Goal: Information Seeking & Learning: Learn about a topic

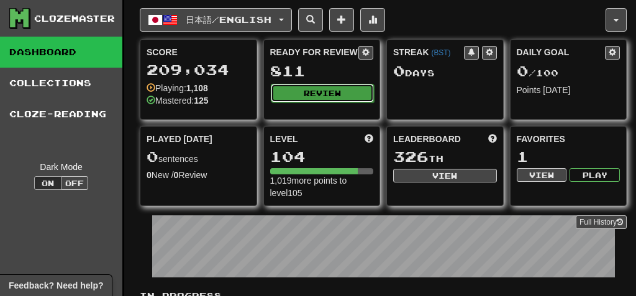
click at [301, 91] on button "Review" at bounding box center [323, 93] width 104 height 19
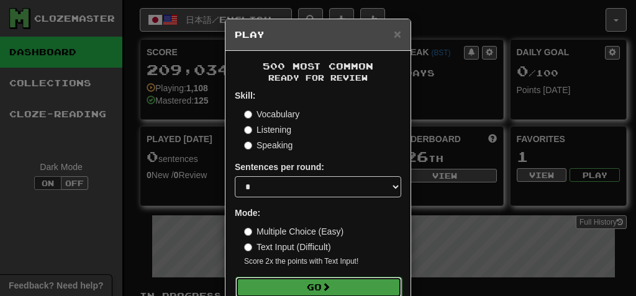
click at [294, 285] on button "Go" at bounding box center [318, 287] width 166 height 21
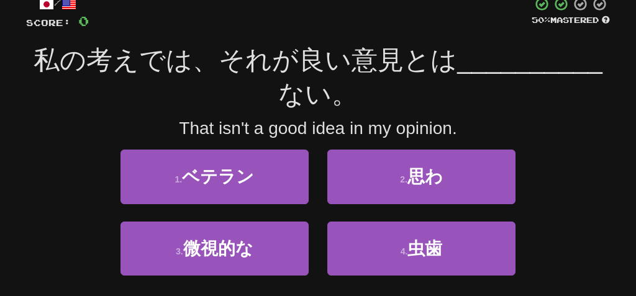
scroll to position [80, 0]
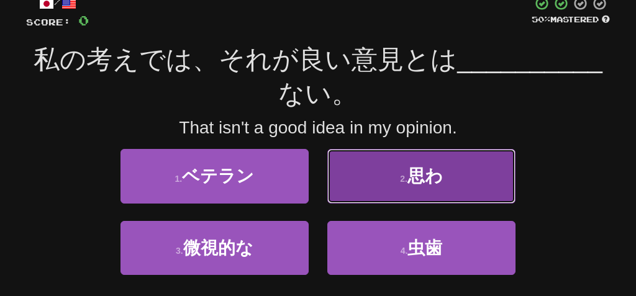
click at [385, 176] on button "2 . 思わ" at bounding box center [421, 176] width 188 height 54
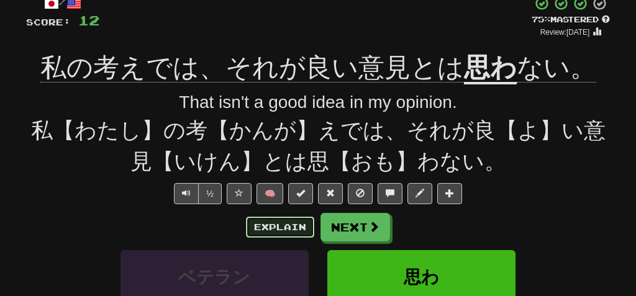
click at [285, 226] on button "Explain" at bounding box center [280, 227] width 68 height 21
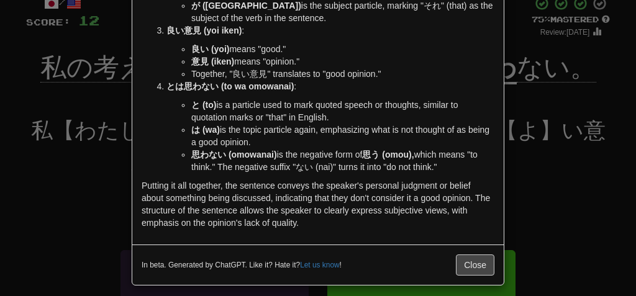
scroll to position [268, 0]
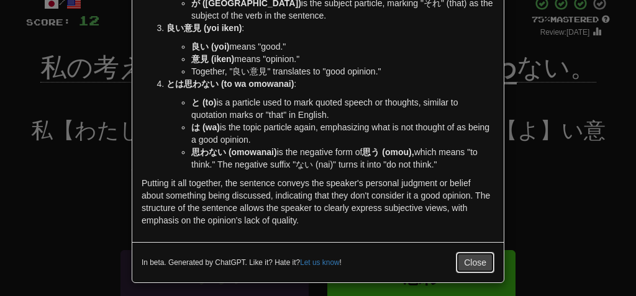
click at [470, 267] on button "Close" at bounding box center [475, 262] width 38 height 21
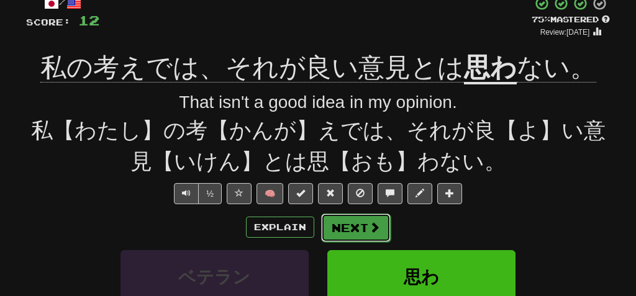
click at [364, 229] on button "Next" at bounding box center [356, 228] width 70 height 29
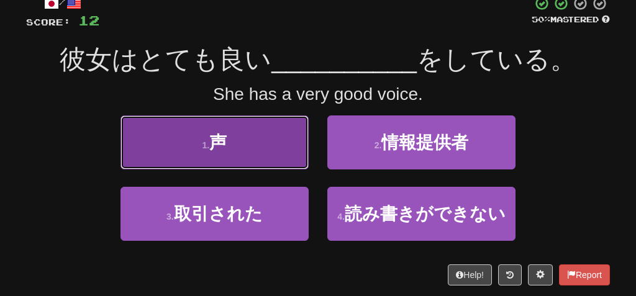
click at [277, 142] on button "1 . 声" at bounding box center [214, 142] width 188 height 54
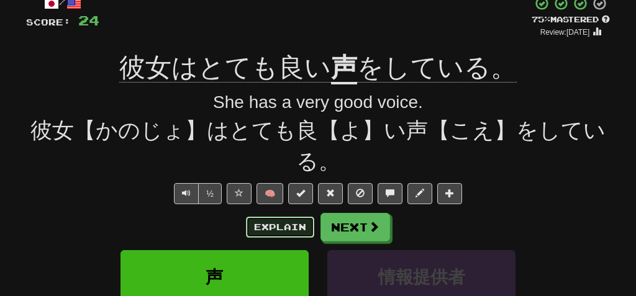
click at [271, 227] on button "Explain" at bounding box center [280, 227] width 68 height 21
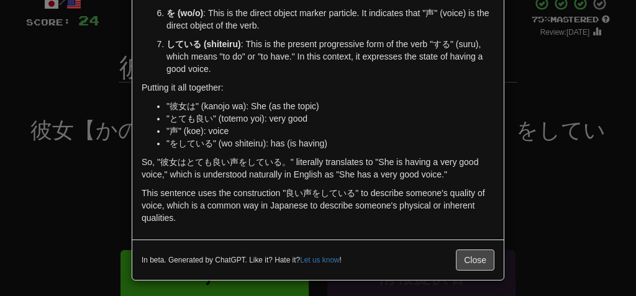
scroll to position [218, 0]
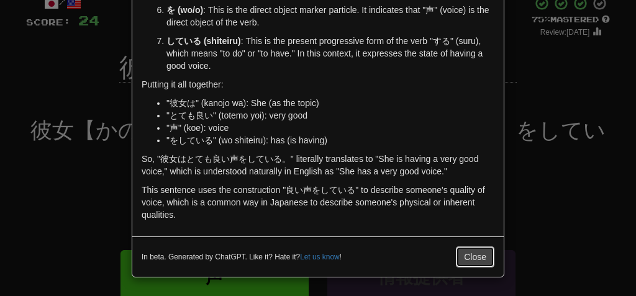
click at [472, 256] on button "Close" at bounding box center [475, 256] width 38 height 21
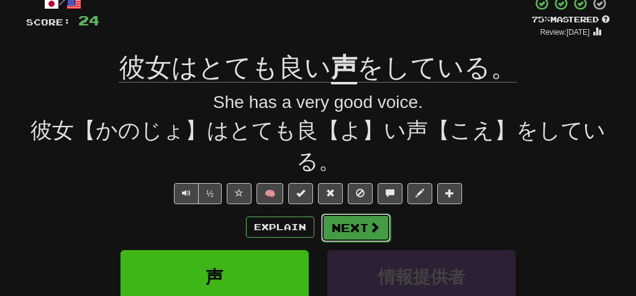
click at [361, 232] on button "Next" at bounding box center [356, 228] width 70 height 29
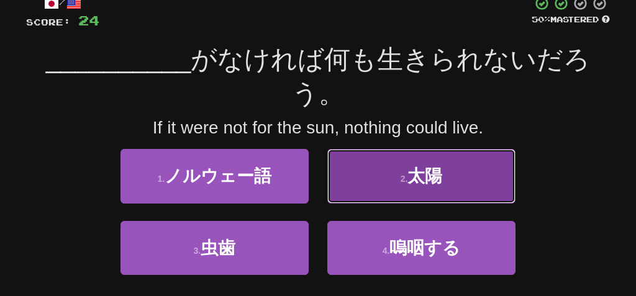
click at [407, 174] on small "2 ." at bounding box center [403, 179] width 7 height 10
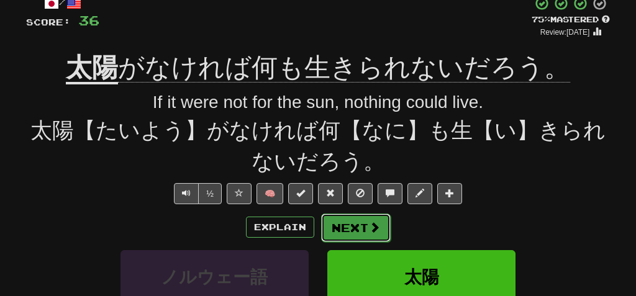
click at [346, 226] on button "Next" at bounding box center [356, 228] width 70 height 29
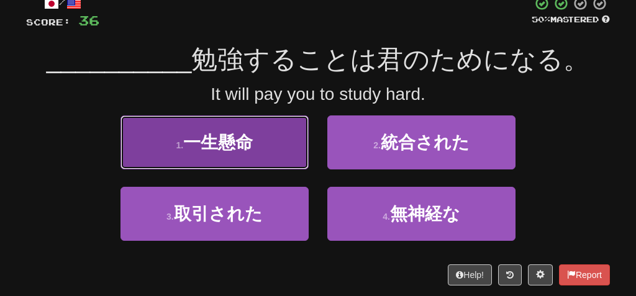
click at [274, 153] on button "1 . 一生懸命" at bounding box center [214, 142] width 188 height 54
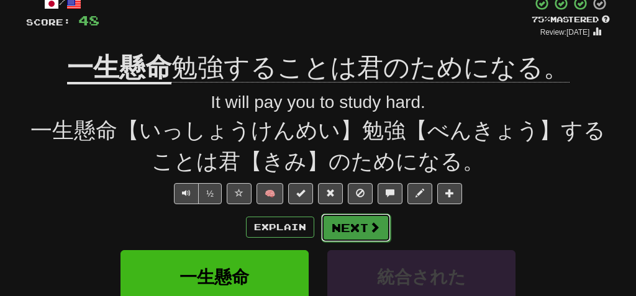
click at [351, 228] on button "Next" at bounding box center [356, 228] width 70 height 29
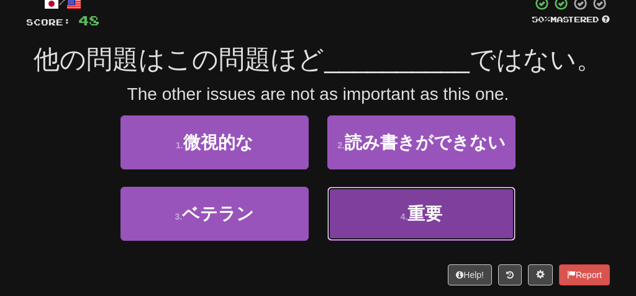
click at [373, 205] on button "4 . 重要" at bounding box center [421, 214] width 188 height 54
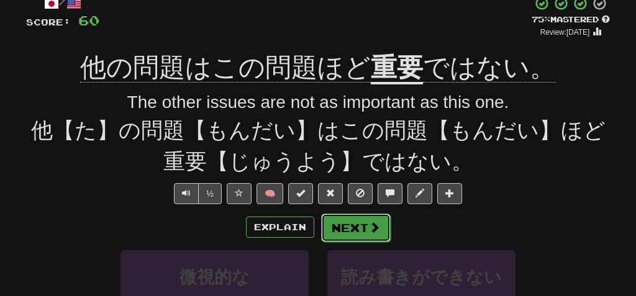
click at [351, 220] on button "Next" at bounding box center [356, 228] width 70 height 29
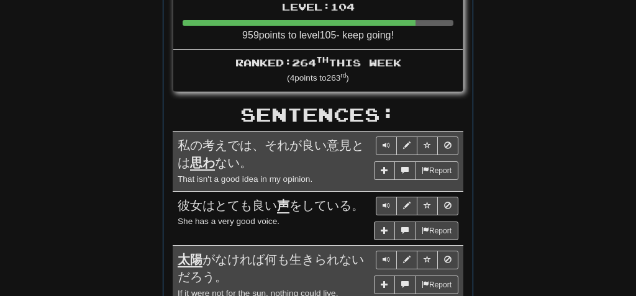
scroll to position [619, 0]
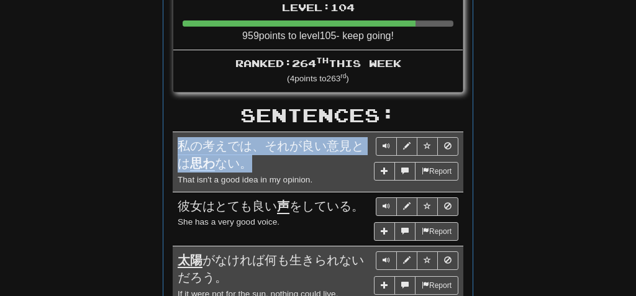
drag, startPoint x: 178, startPoint y: 139, endPoint x: 246, endPoint y: 161, distance: 71.8
click at [246, 161] on span "私の考えでは、それが良い意見とは 思わ ない。" at bounding box center [271, 155] width 186 height 33
copy span "私の考えでは、それが良い意見とは 思わ ない。"
click at [266, 161] on div "私の考えでは、それが良い意見とは 思わ ない。" at bounding box center [318, 154] width 281 height 35
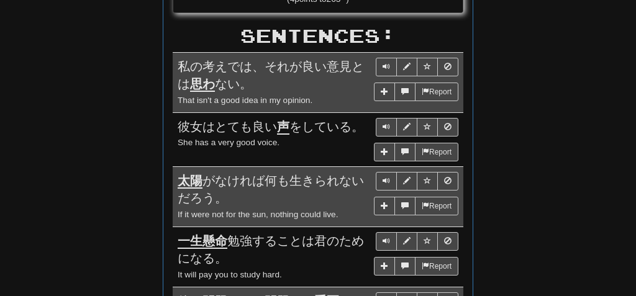
scroll to position [699, 0]
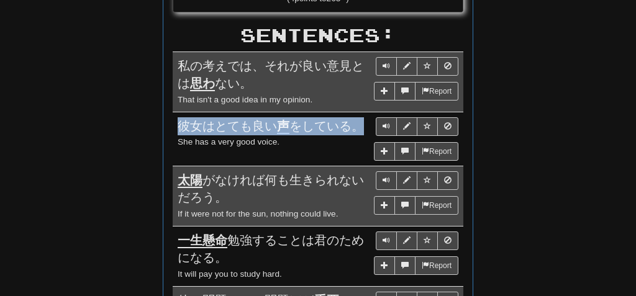
drag, startPoint x: 176, startPoint y: 120, endPoint x: 358, endPoint y: 125, distance: 182.5
click at [358, 124] on td "Report 彼女はとても良い 声 をしている。 She has a very good voice." at bounding box center [318, 139] width 290 height 54
copy span "彼女はとても良い 声 をしている。"
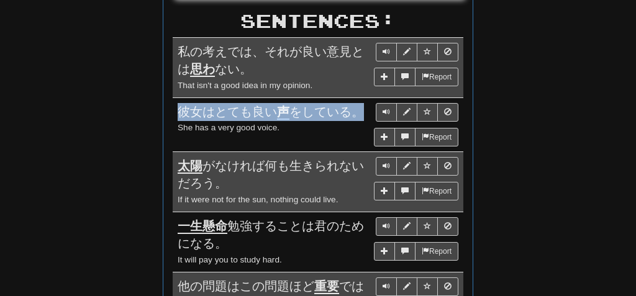
scroll to position [714, 0]
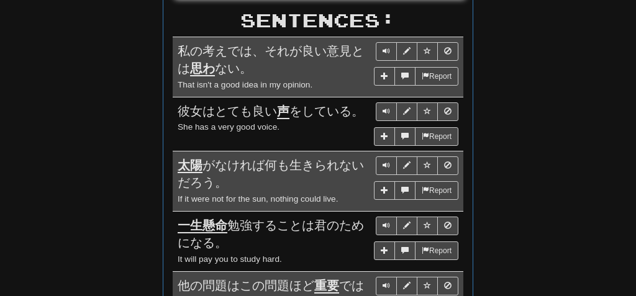
click at [180, 133] on td "Report 彼女はとても良い 声 をしている。 She has a very good voice." at bounding box center [318, 124] width 290 height 54
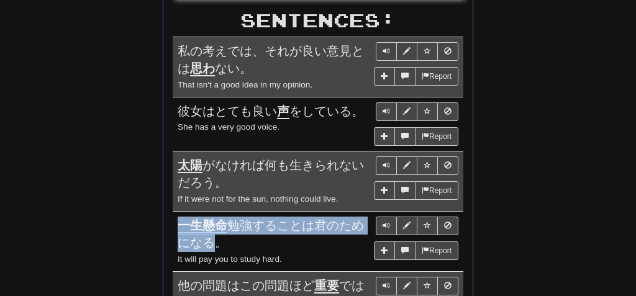
drag, startPoint x: 174, startPoint y: 221, endPoint x: 220, endPoint y: 240, distance: 49.0
click at [220, 240] on td "Report 一生懸命 勉強することは君のためになる。 It will pay you to study hard." at bounding box center [318, 241] width 290 height 60
copy span "一生懸命 勉強することは君のためになる"
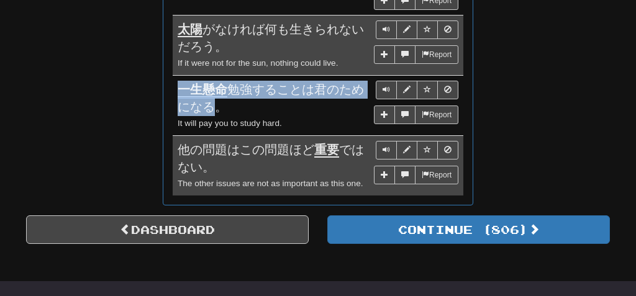
scroll to position [851, 0]
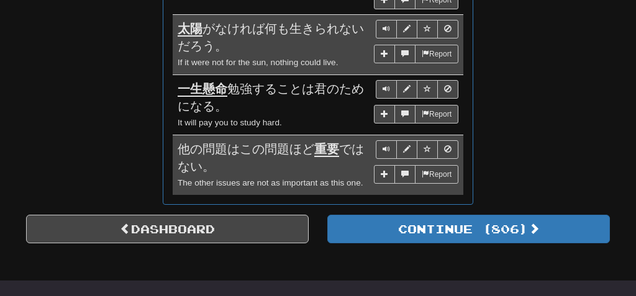
click at [232, 105] on div "一生懸命 勉強することは君のためになる。" at bounding box center [318, 97] width 281 height 35
